Goal: Complete application form

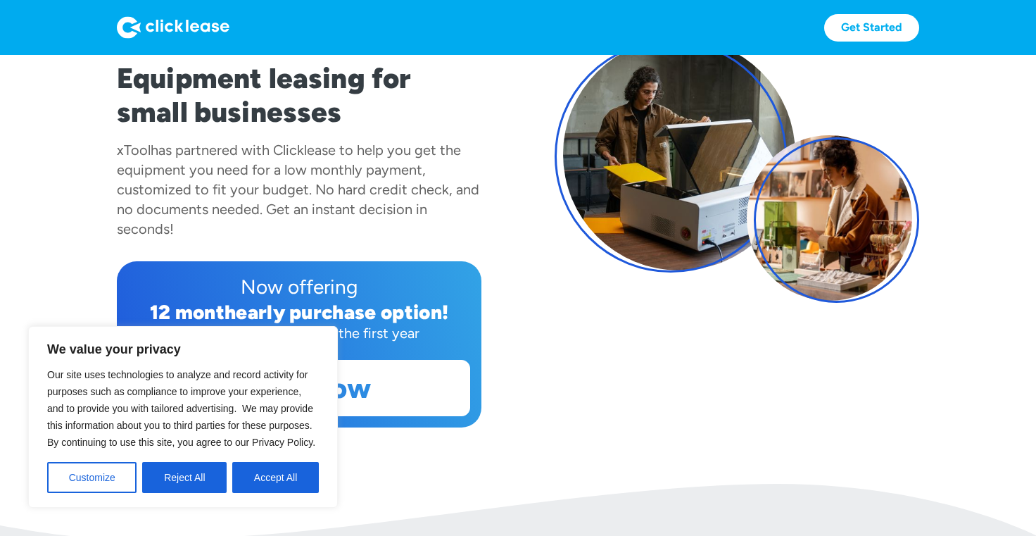
scroll to position [230, 0]
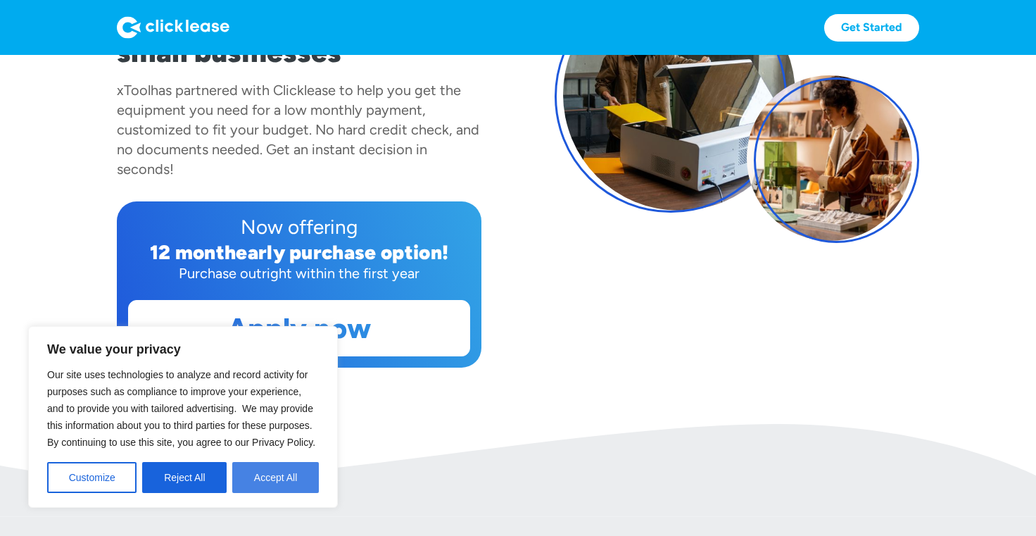
click at [302, 470] on button "Accept All" at bounding box center [275, 477] width 87 height 31
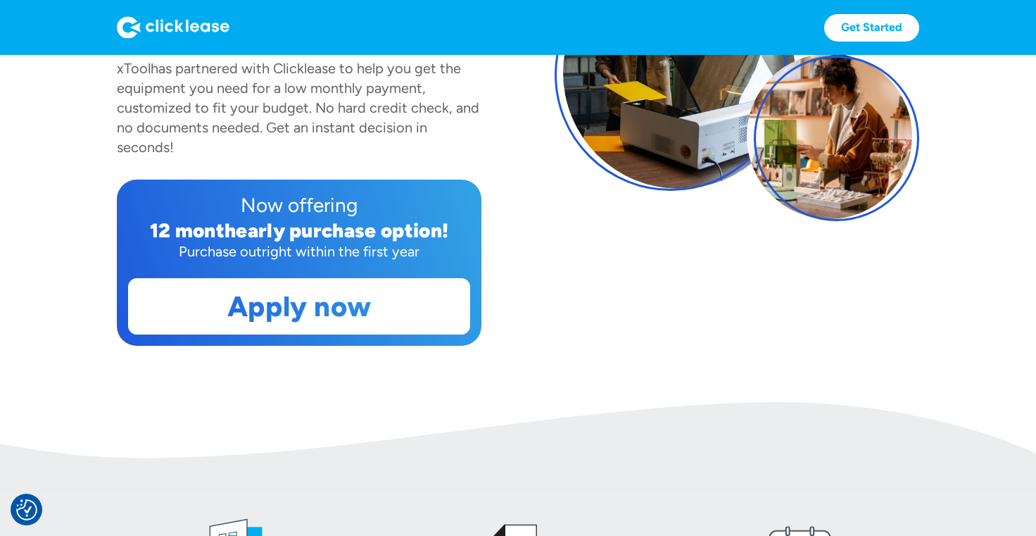
scroll to position [253, 0]
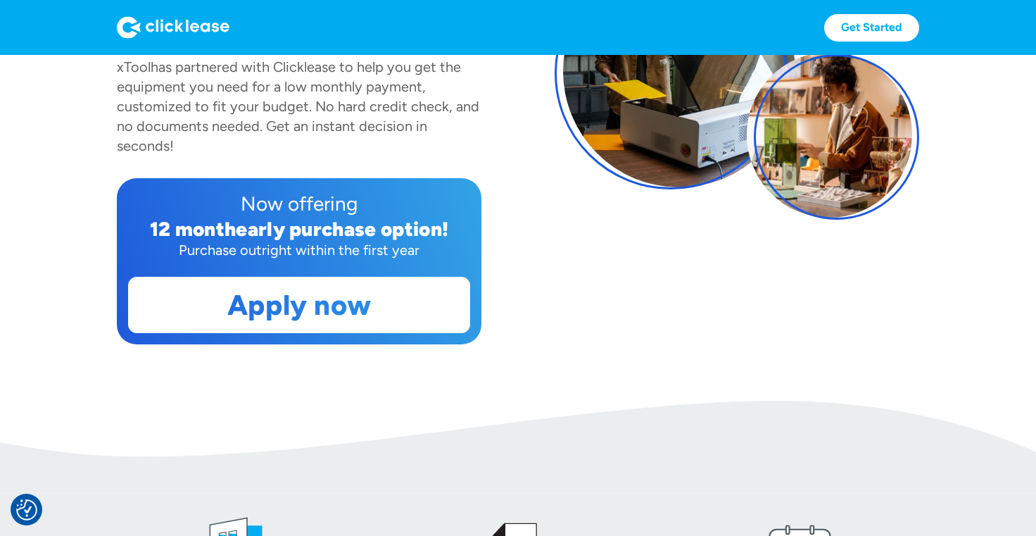
click at [318, 365] on section "Fast & easy! Equipment leasing for small businesses xTool has partnered with Cl…" at bounding box center [518, 101] width 1036 height 599
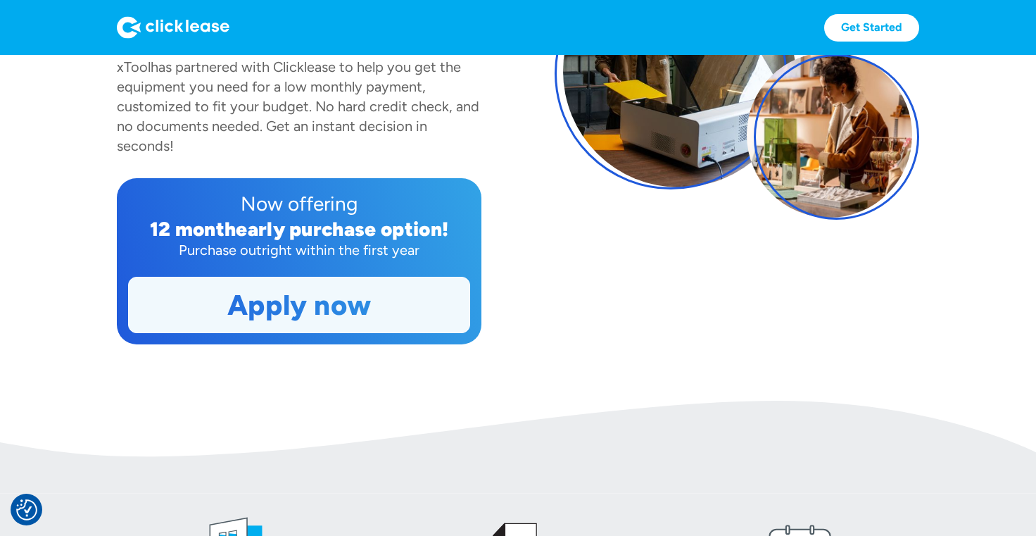
click at [319, 326] on link "Apply now" at bounding box center [299, 304] width 341 height 55
